Goal: Check status: Check status

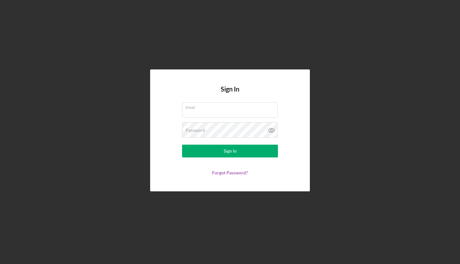
click at [259, 109] on div "Email" at bounding box center [230, 110] width 96 height 16
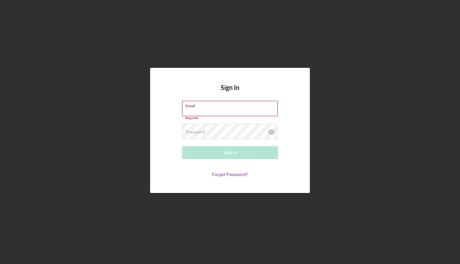
click at [259, 109] on input "Email" at bounding box center [230, 108] width 96 height 15
type input "[EMAIL_ADDRESS][DOMAIN_NAME]"
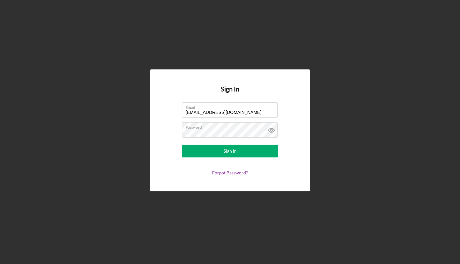
click at [226, 150] on div "Sign In" at bounding box center [230, 151] width 13 height 13
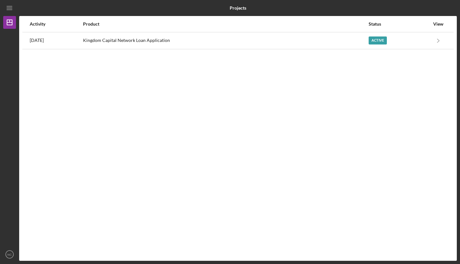
click at [438, 42] on polyline "button" at bounding box center [439, 41] width 2 height 4
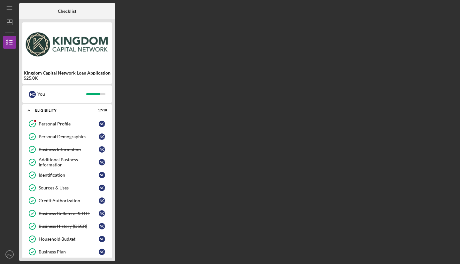
click at [87, 123] on div "Personal Profile" at bounding box center [69, 123] width 60 height 5
